Goal: Find specific page/section

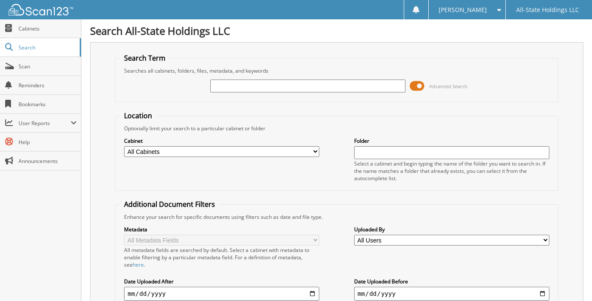
click at [415, 84] on span at bounding box center [416, 86] width 15 height 13
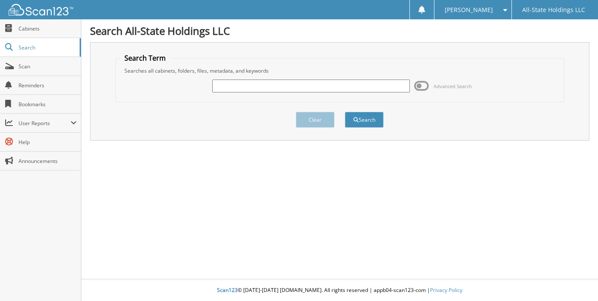
click at [299, 83] on input "text" at bounding box center [311, 86] width 198 height 13
type input "D08893"
click at [367, 118] on button "Search" at bounding box center [364, 120] width 39 height 16
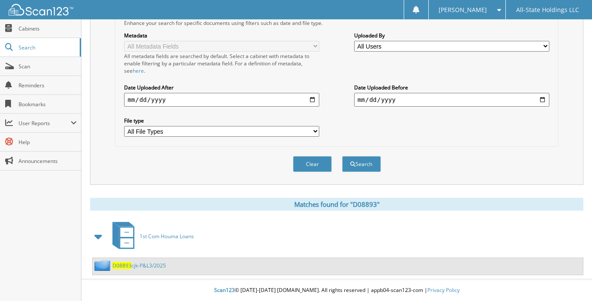
click at [135, 266] on link "D08893 cjk-P&L3/2025" at bounding box center [138, 265] width 53 height 7
